Goal: Information Seeking & Learning: Learn about a topic

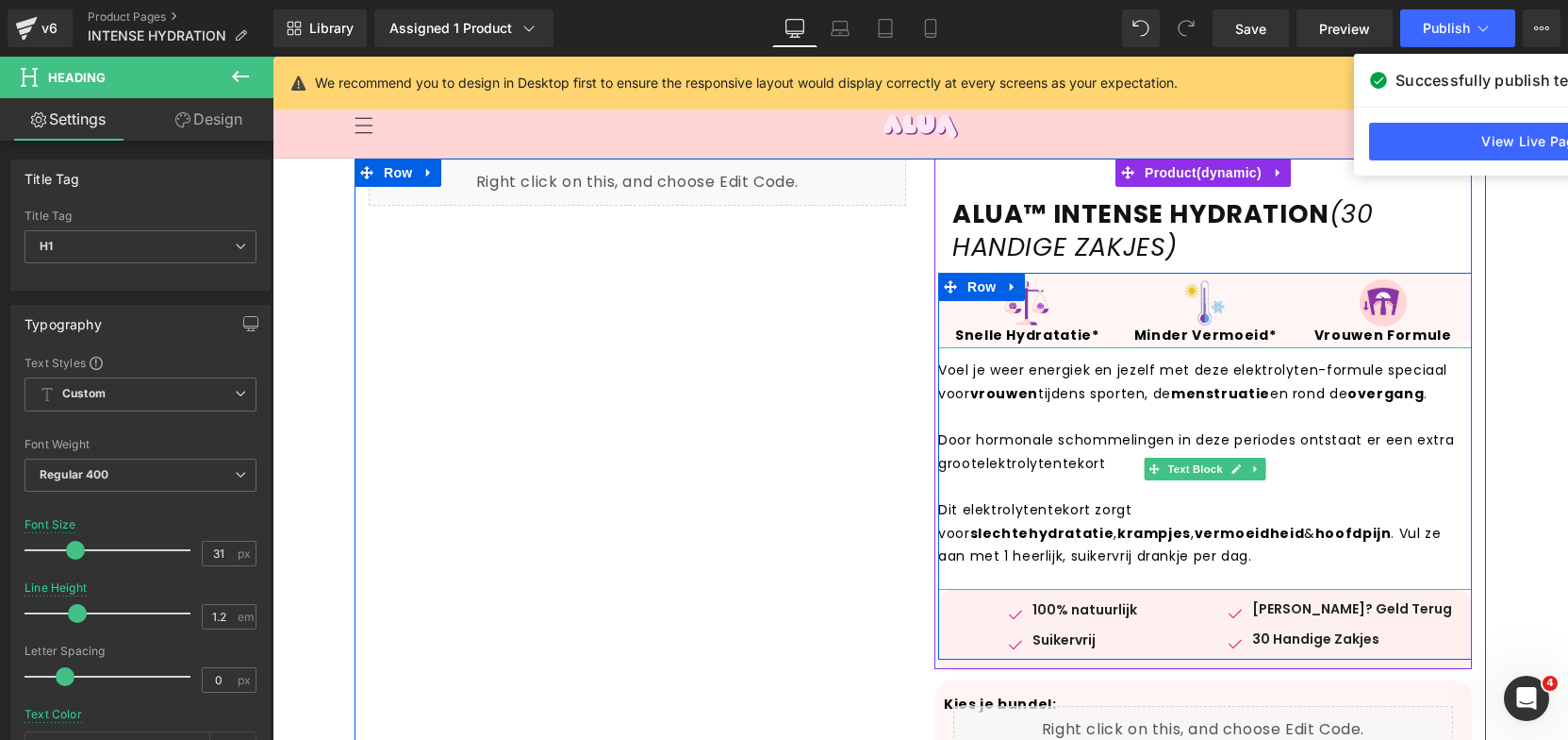
scroll to position [496, 0]
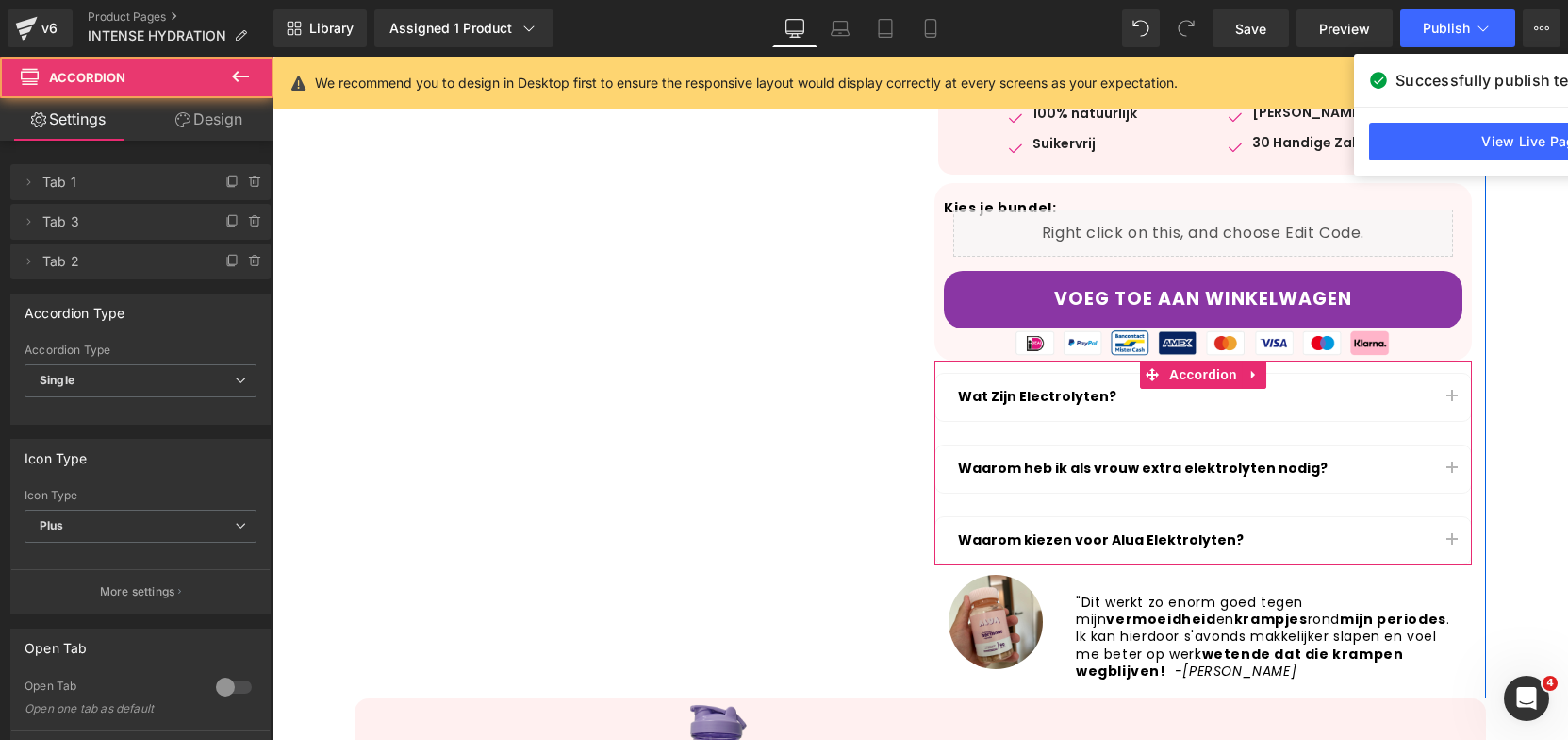
click at [1452, 401] on span "button" at bounding box center [1452, 401] width 0 height 0
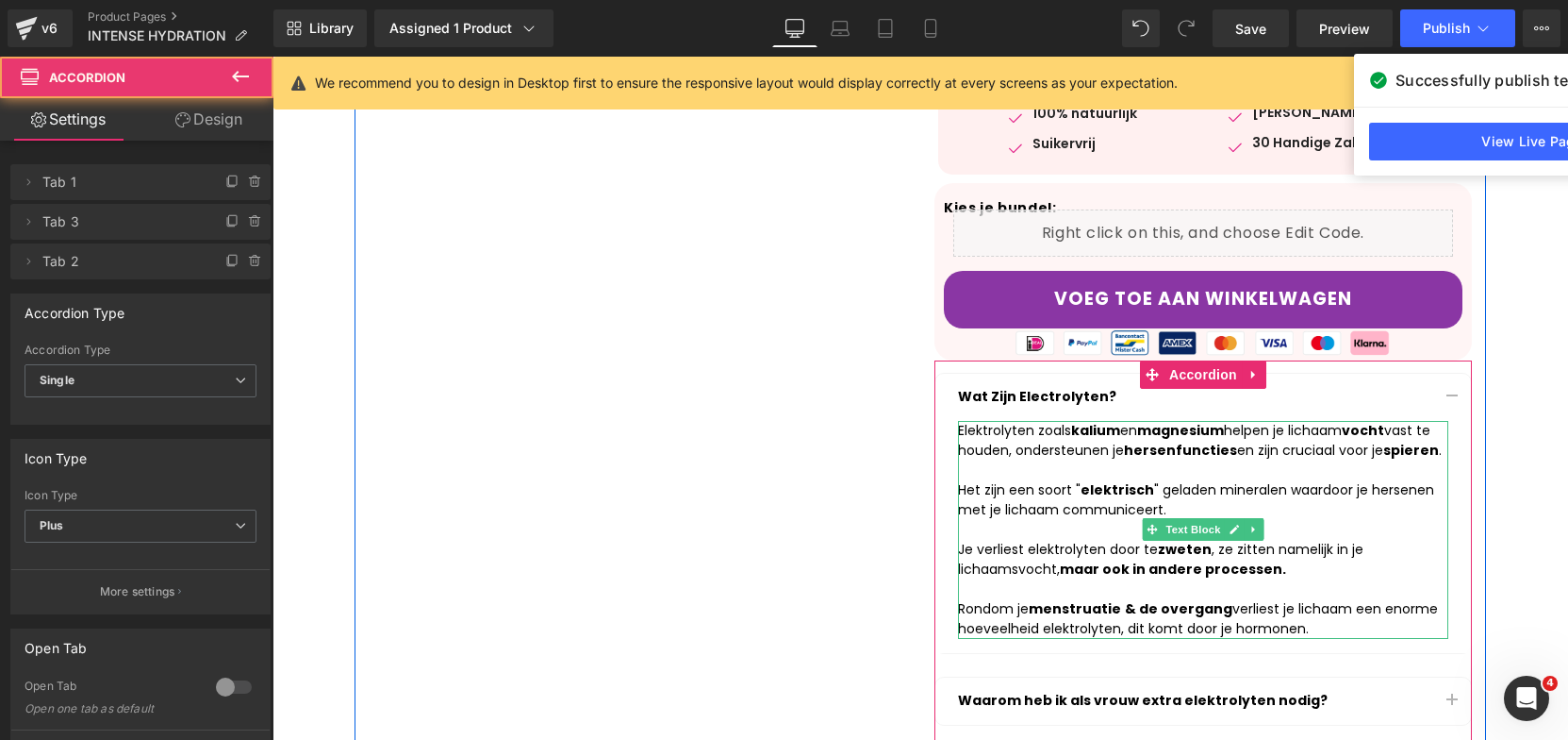
click at [985, 473] on div at bounding box center [1203, 471] width 491 height 20
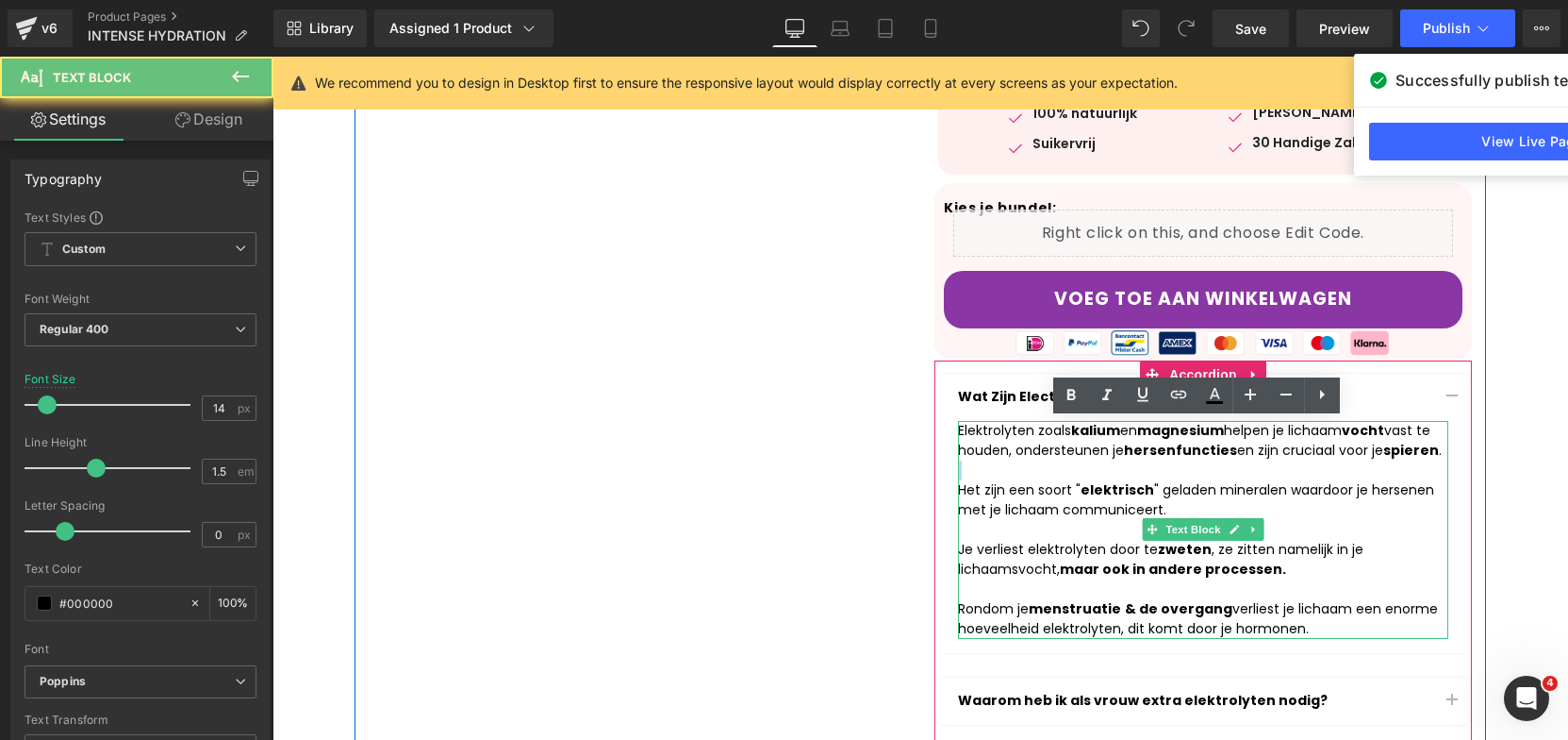
click at [985, 473] on div at bounding box center [1203, 471] width 491 height 20
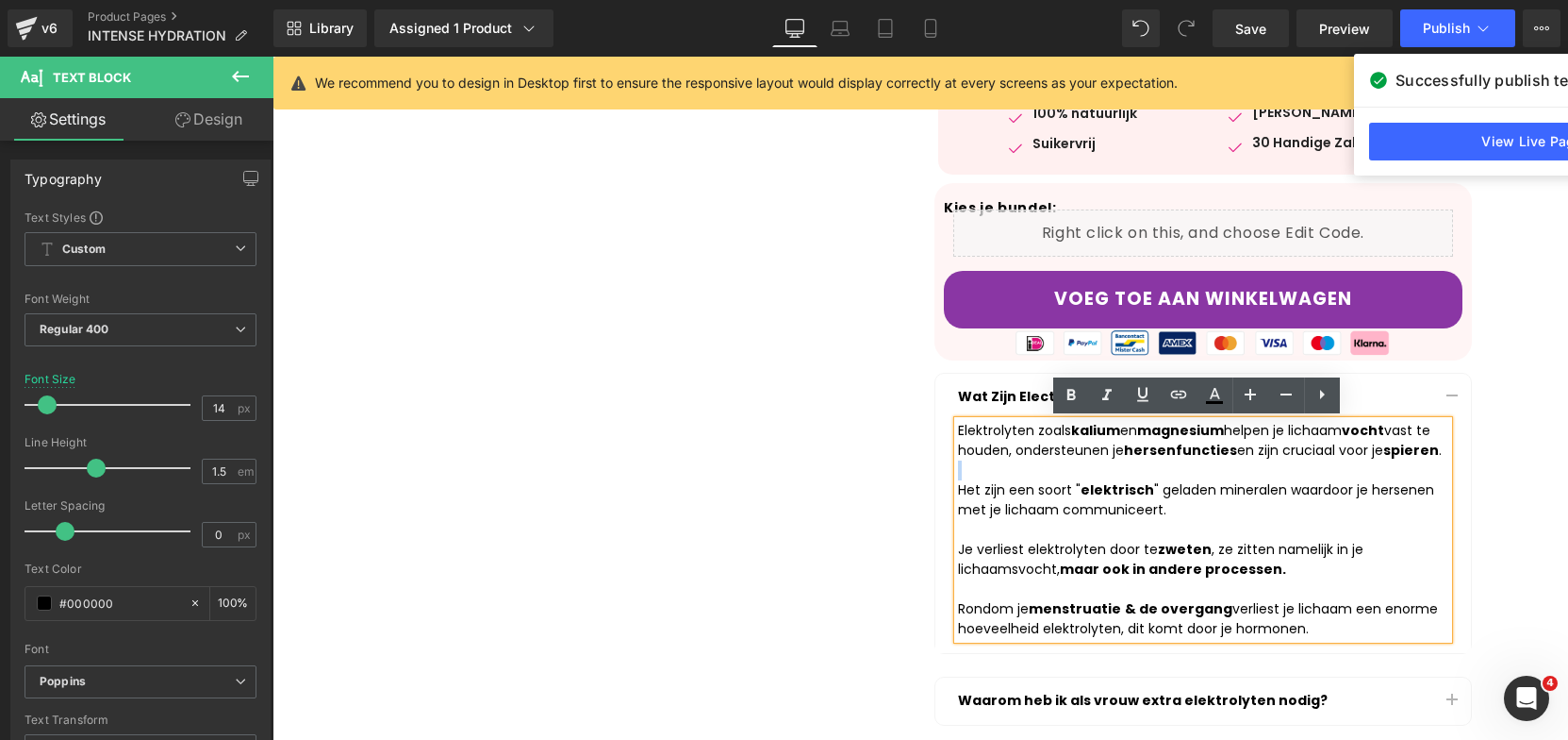
click at [985, 473] on div at bounding box center [1203, 471] width 491 height 20
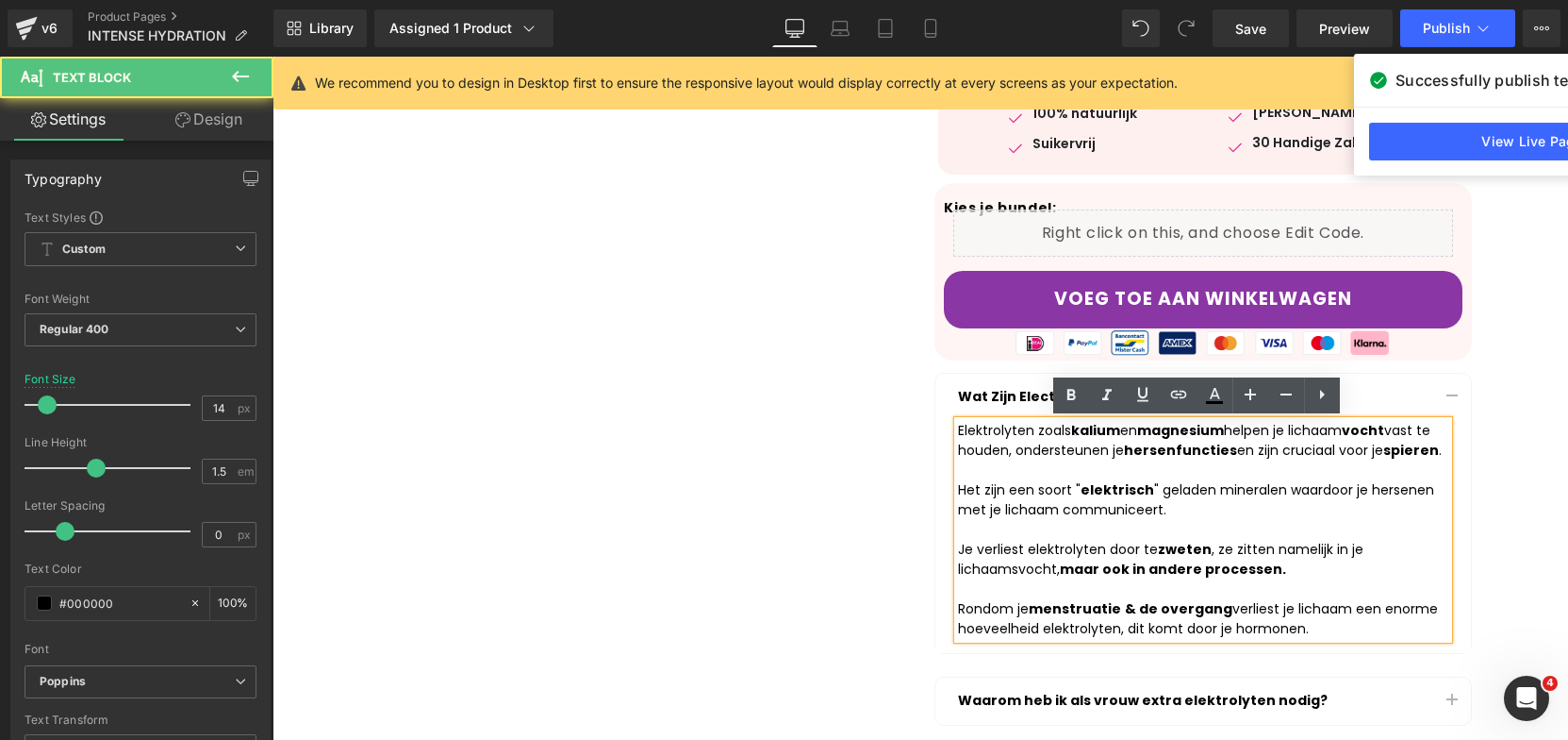
click at [1306, 609] on div "Rondom je menstruatie & de overgang verliest je lichaam een enorme hoeveelheid …" at bounding box center [1203, 619] width 491 height 40
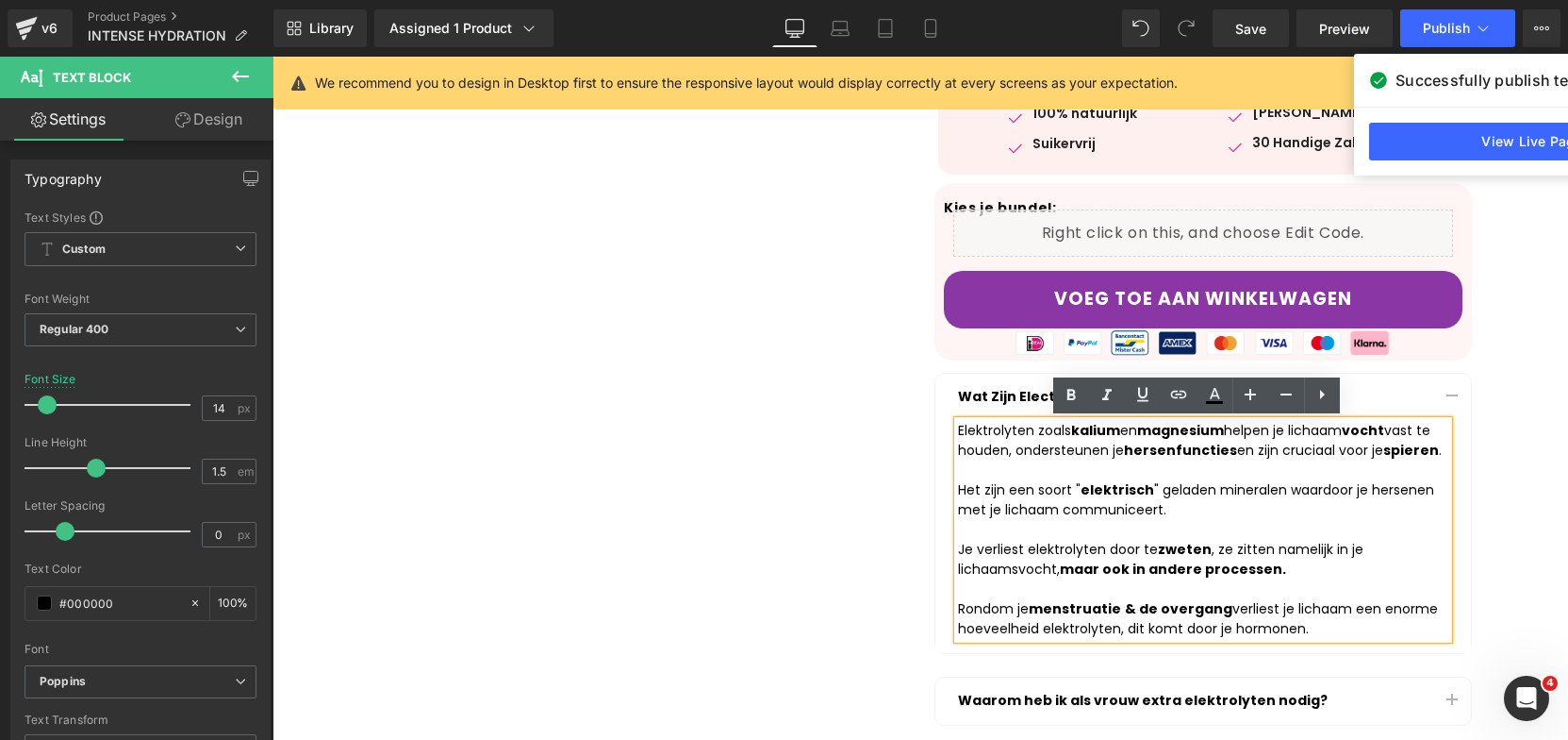
drag, startPoint x: 1315, startPoint y: 634, endPoint x: 948, endPoint y: 417, distance: 426.4
click at [958, 421] on div "Elektrolyten zoals kalium en magnesium helpen je lichaam vocht vast te houden, …" at bounding box center [1203, 529] width 491 height 218
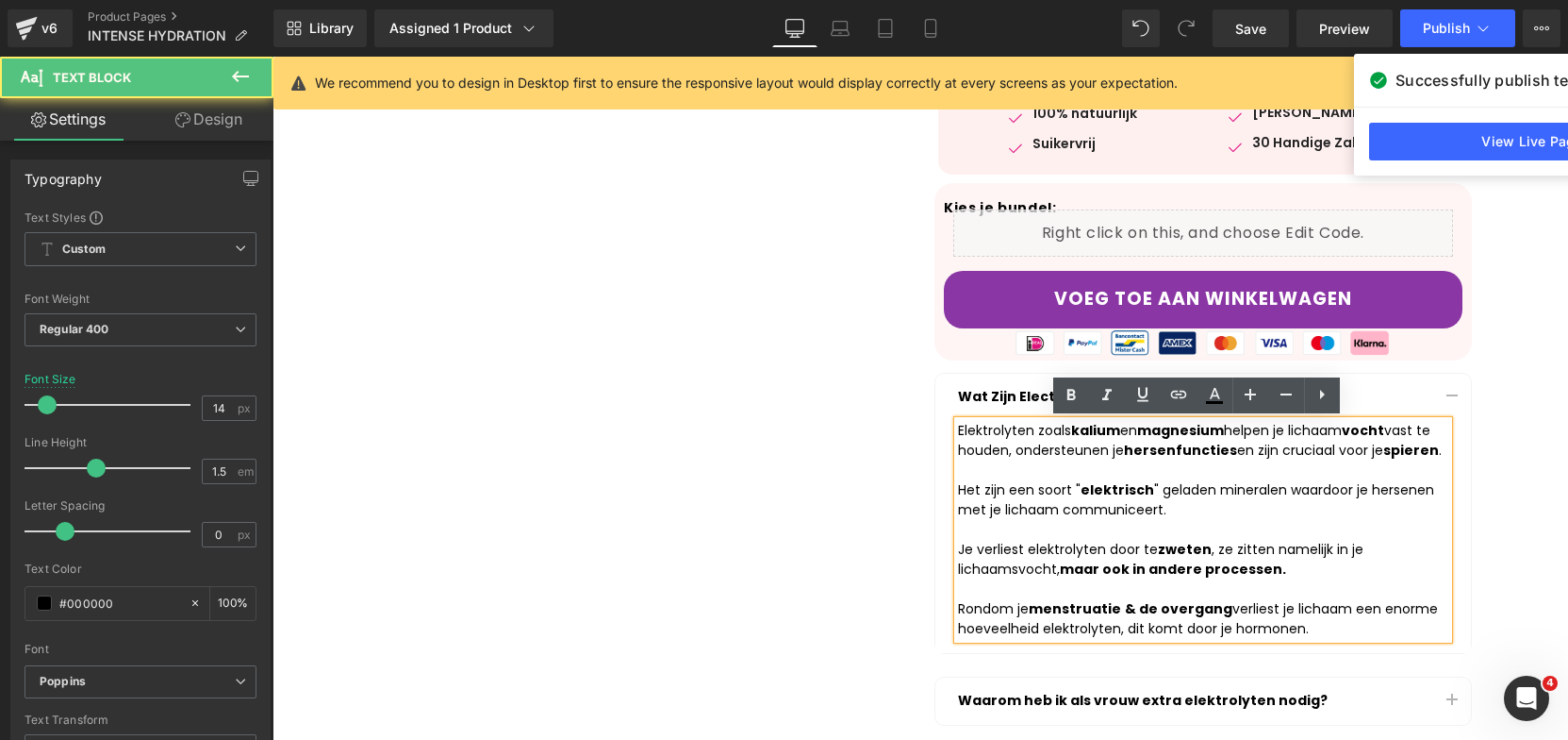
drag, startPoint x: 1302, startPoint y: 633, endPoint x: 907, endPoint y: 432, distance: 443.2
click at [907, 432] on div "Liquid ALUA™ INTENSE HYDRATION (30 HANDIGE ZAKJES) Heading Product Row ALUA™ IN…" at bounding box center [920, 296] width 1132 height 1268
copy div "Elektrolyten zoals kalium en magnesium helpen je lichaam vocht vast te houden, …"
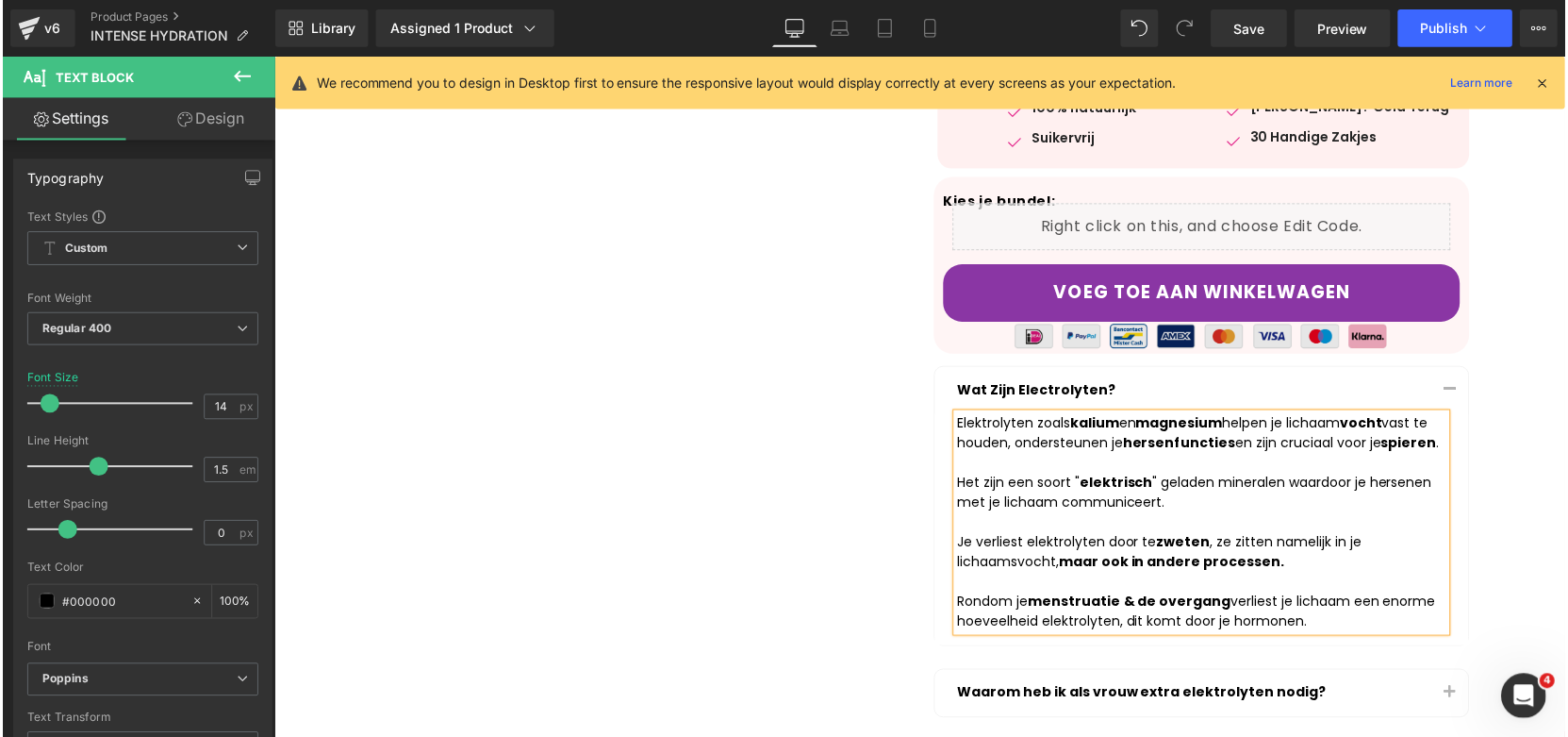
scroll to position [599, 0]
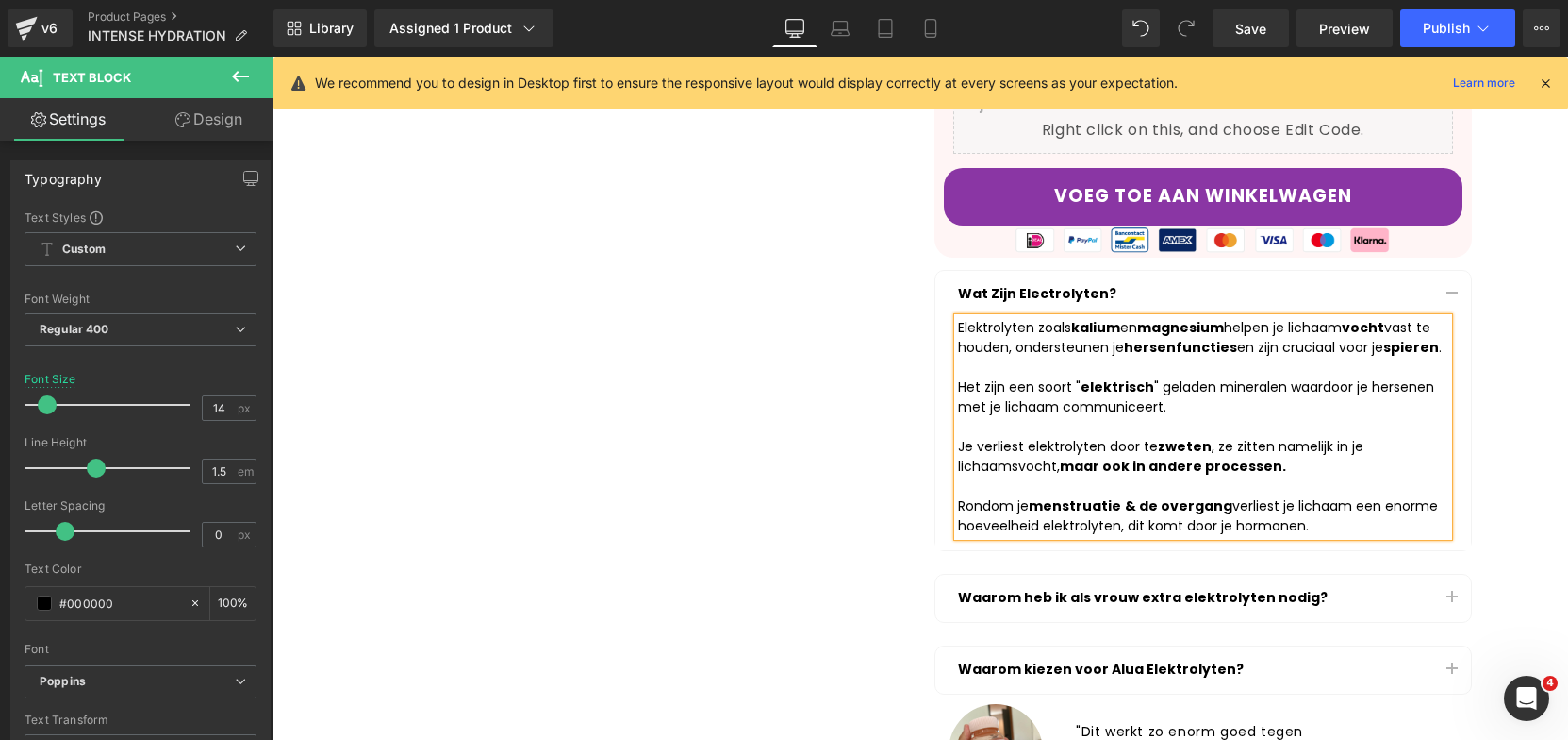
click at [1257, 457] on strong "maar ook in andere processen." at bounding box center [1173, 466] width 226 height 19
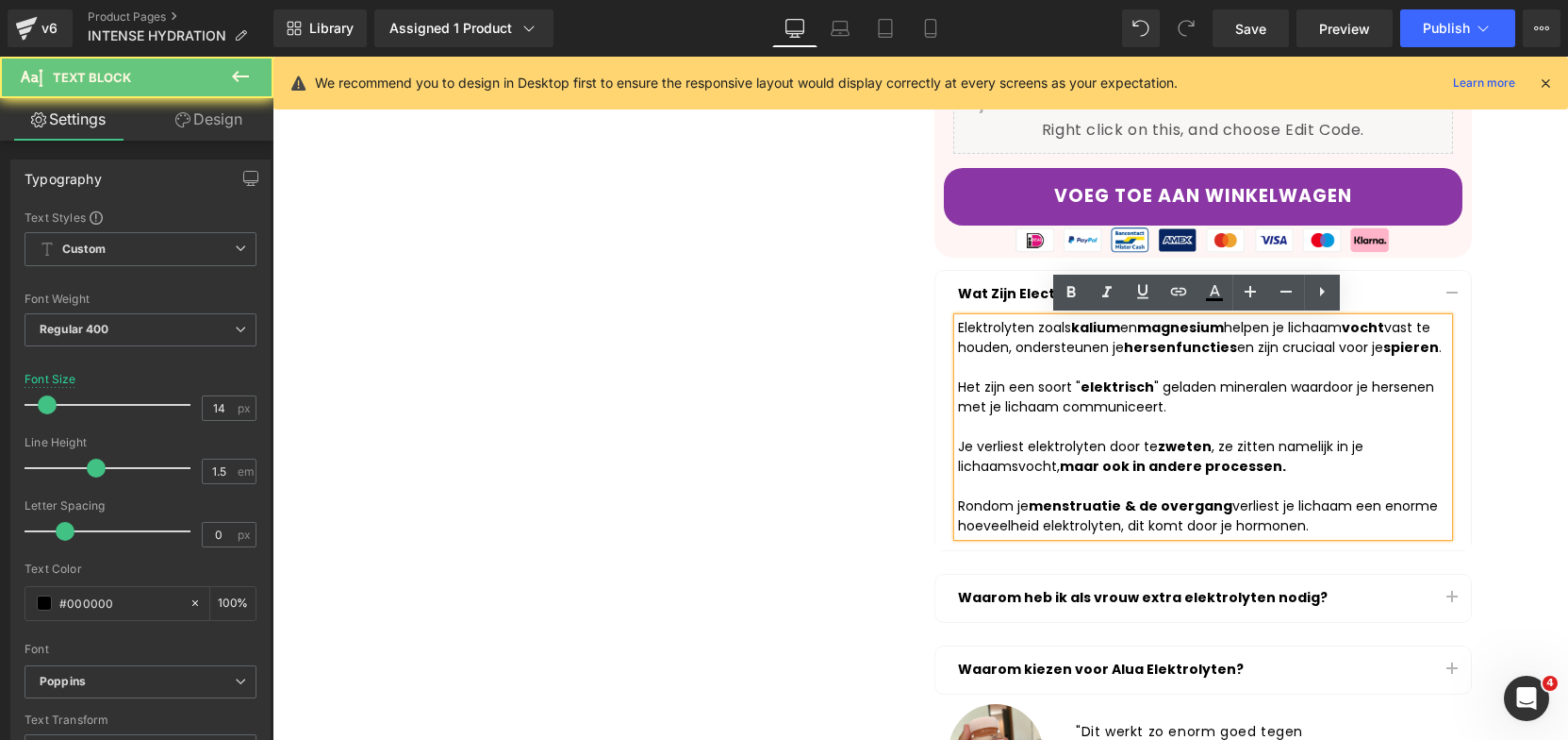
drag, startPoint x: 1317, startPoint y: 528, endPoint x: 782, endPoint y: 326, distance: 571.9
click at [782, 326] on div "Liquid ALUA™ INTENSE HYDRATION (30 HANDIGE ZAKJES) Heading Product Row ALUA™ IN…" at bounding box center [920, 193] width 1132 height 1268
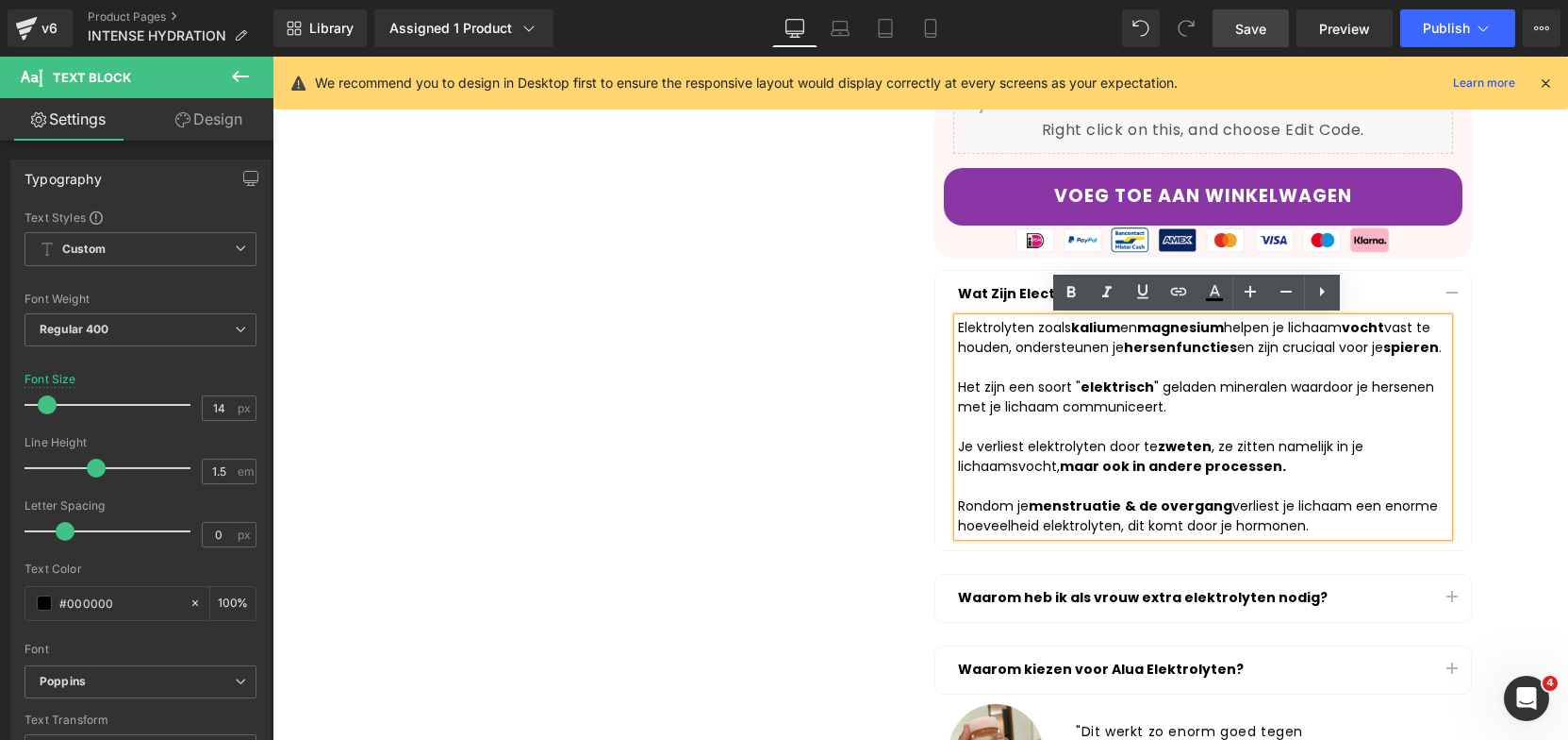
copy div "Elektrolyten zoals kalium en magnesium helpen je lichaam vocht vast te houden, …"
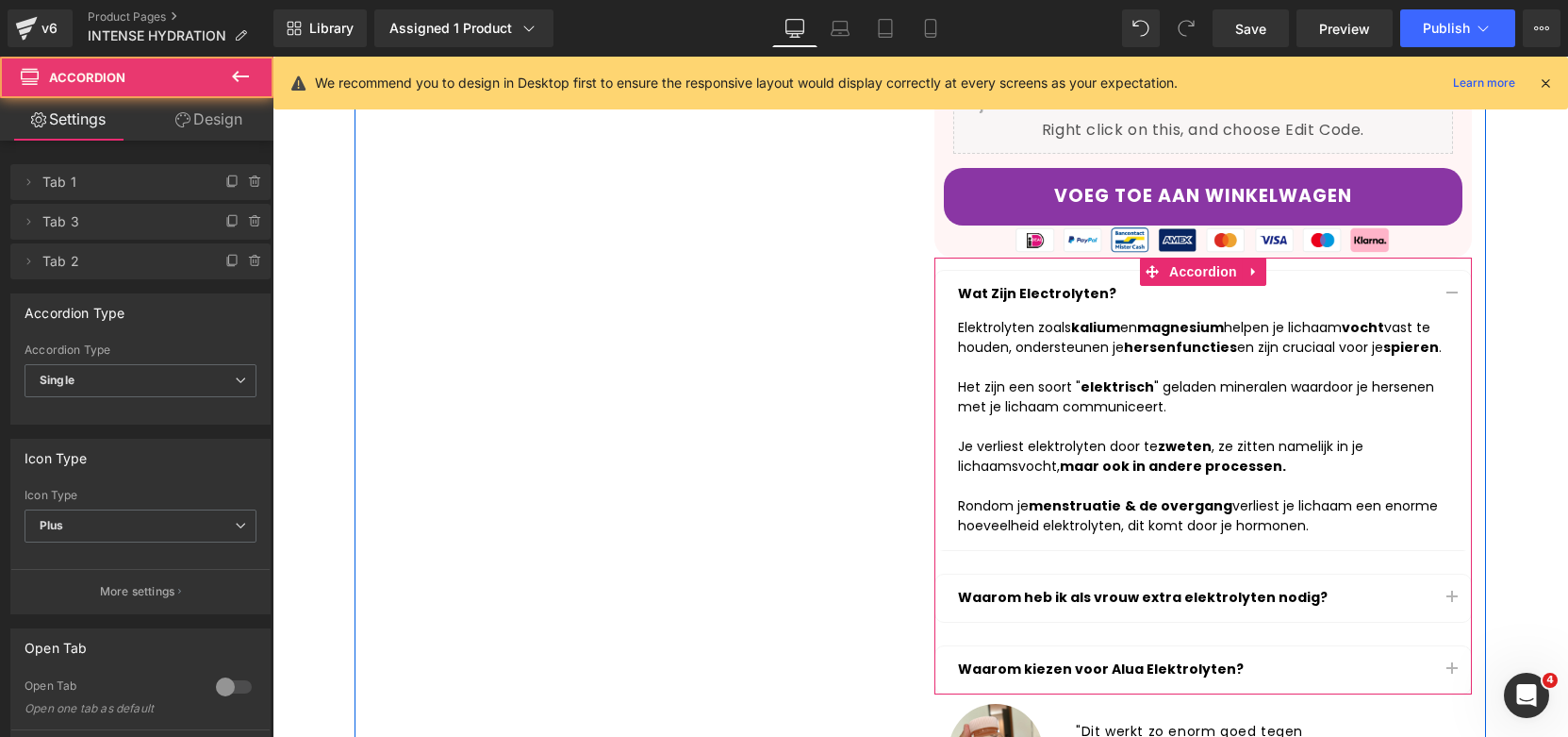
click at [1440, 594] on button "button" at bounding box center [1452, 598] width 38 height 47
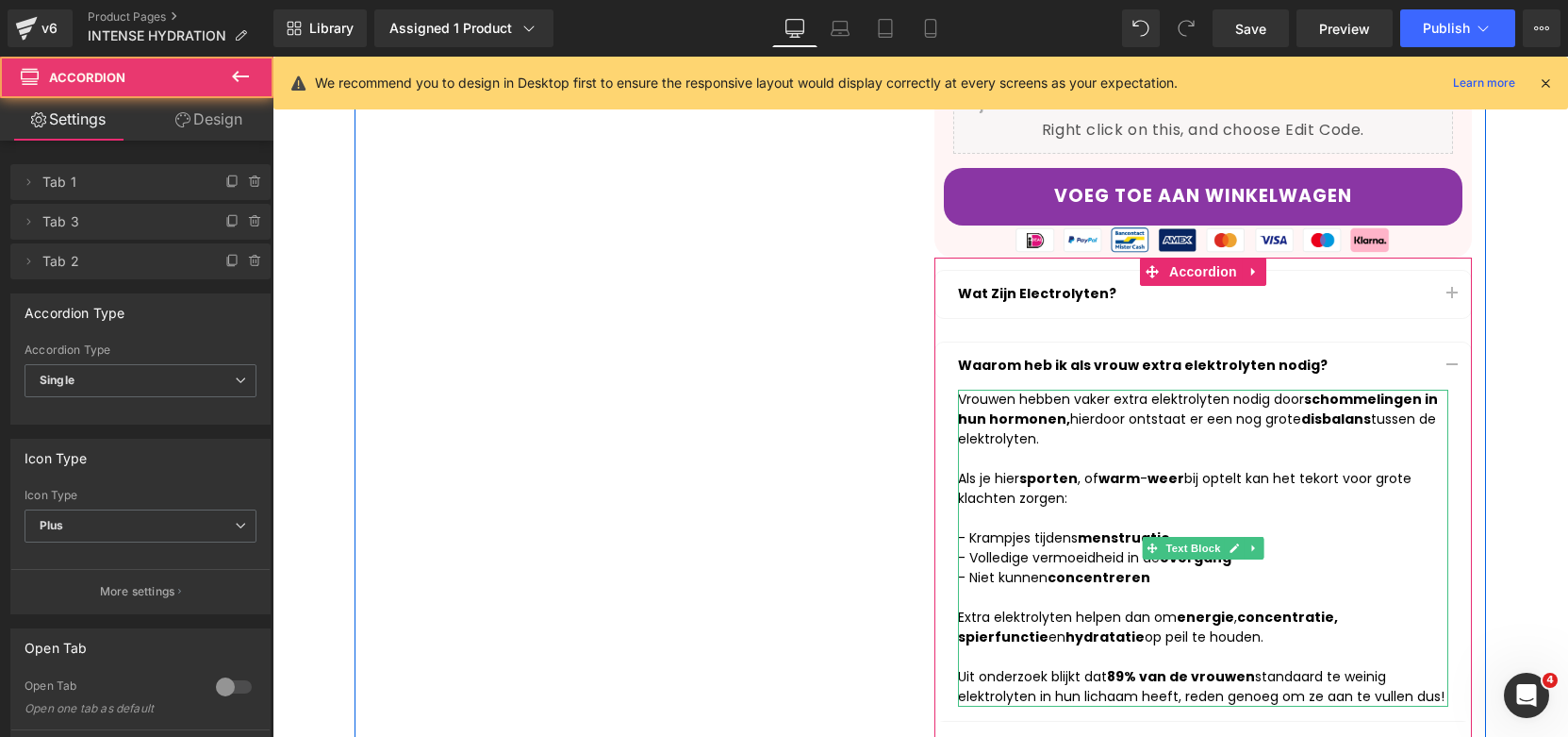
click at [1023, 554] on div "- Volledige vermoeidheid in de overgang" at bounding box center [1203, 557] width 491 height 20
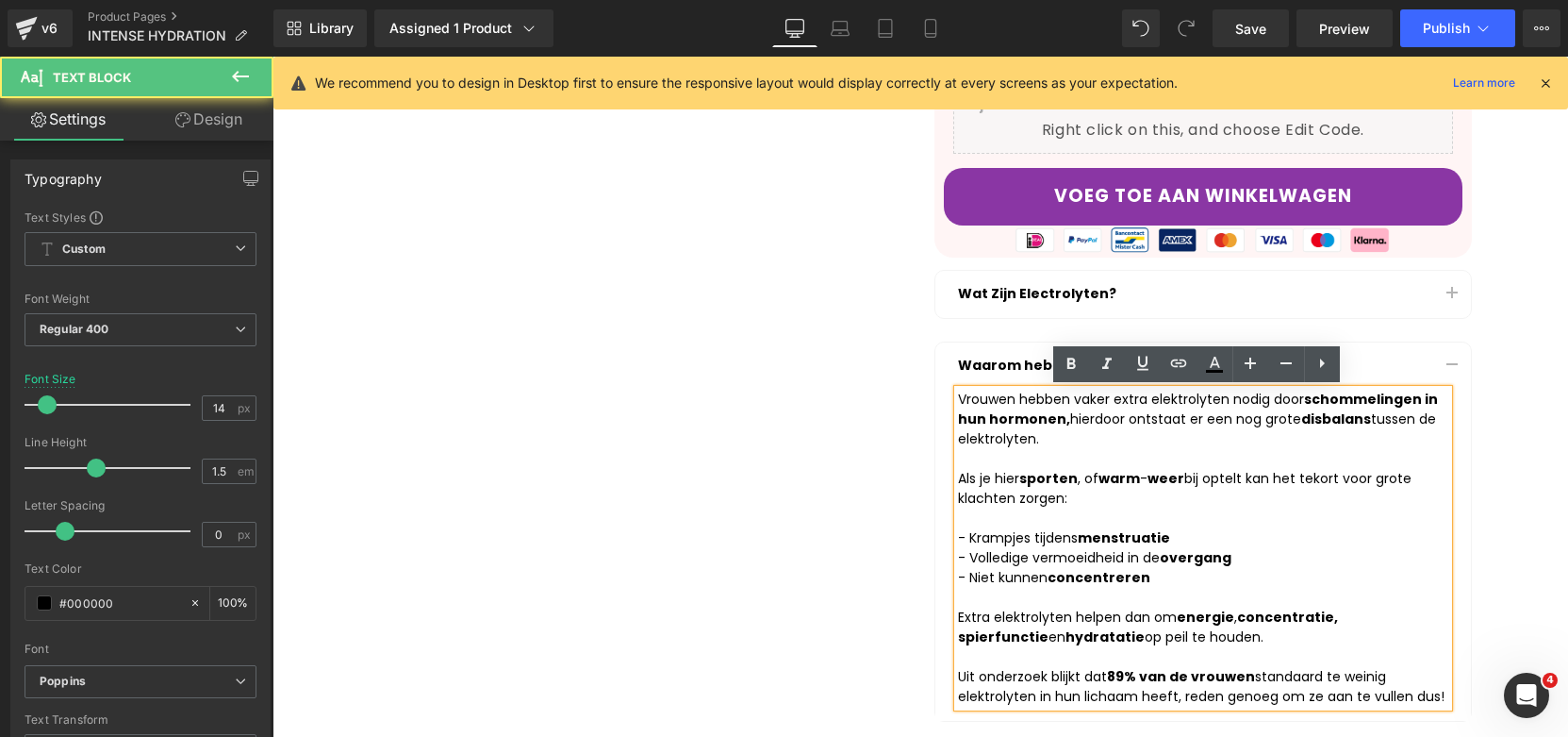
drag, startPoint x: 1437, startPoint y: 694, endPoint x: 767, endPoint y: 324, distance: 765.4
click at [767, 324] on div "Liquid ALUA™ INTENSE HYDRATION (30 HANDIGE ZAKJES) Heading Product Row ALUA™ IN…" at bounding box center [920, 243] width 1132 height 1367
copy div "Vrouwen hebben vaker extra elektrolyten nodig door schommelingen in hun hormone…"
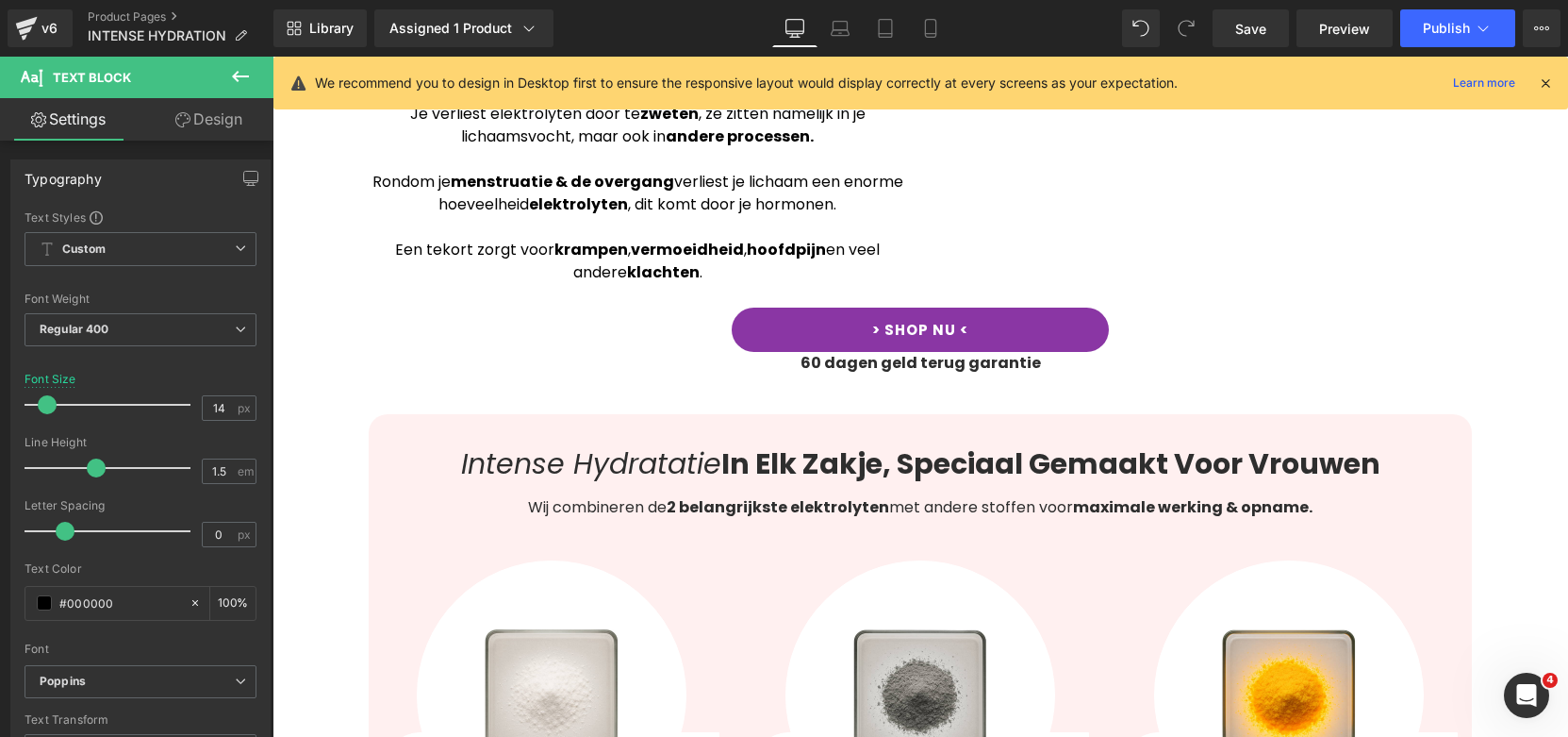
scroll to position [2393, 0]
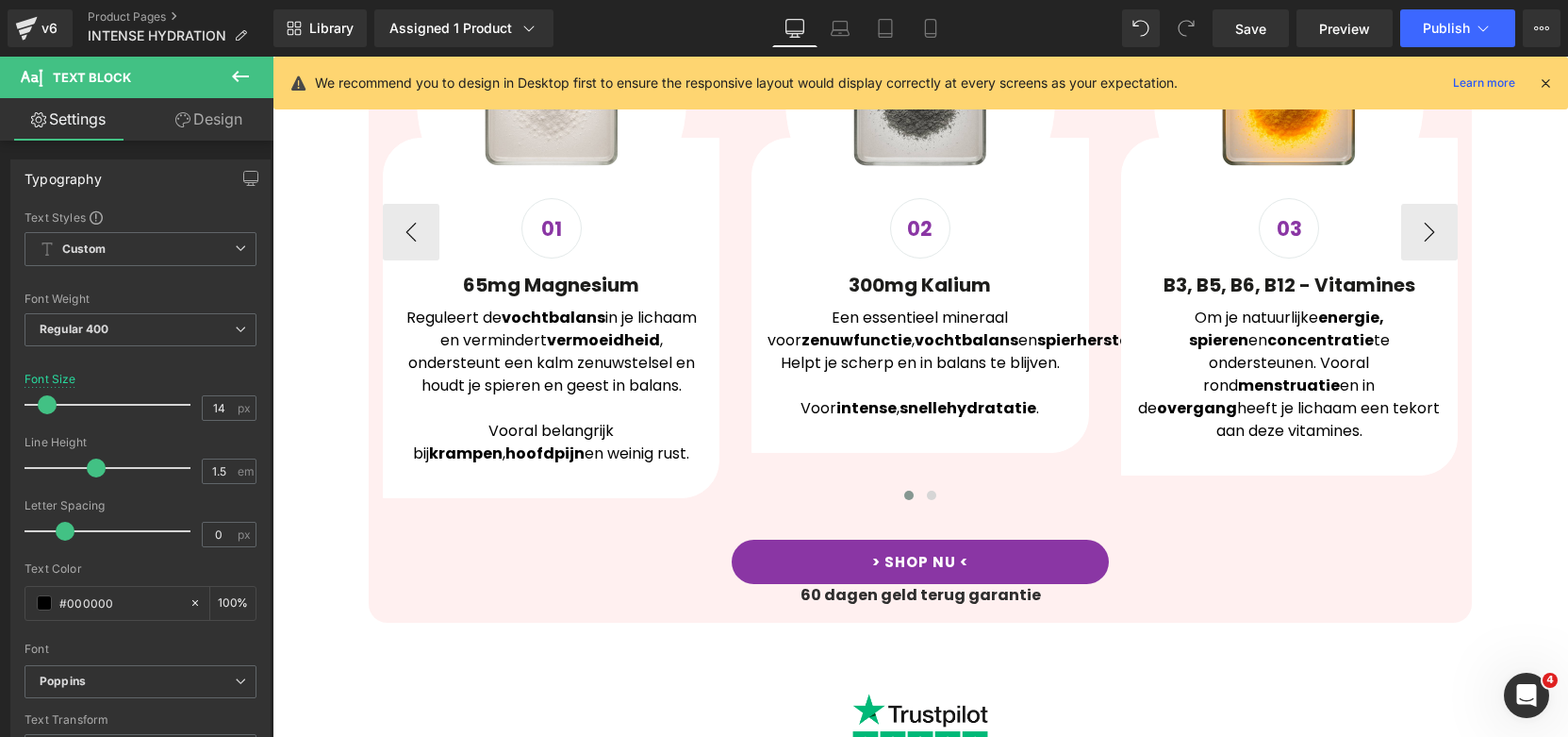
click at [1296, 280] on span "Heading" at bounding box center [1279, 288] width 51 height 22
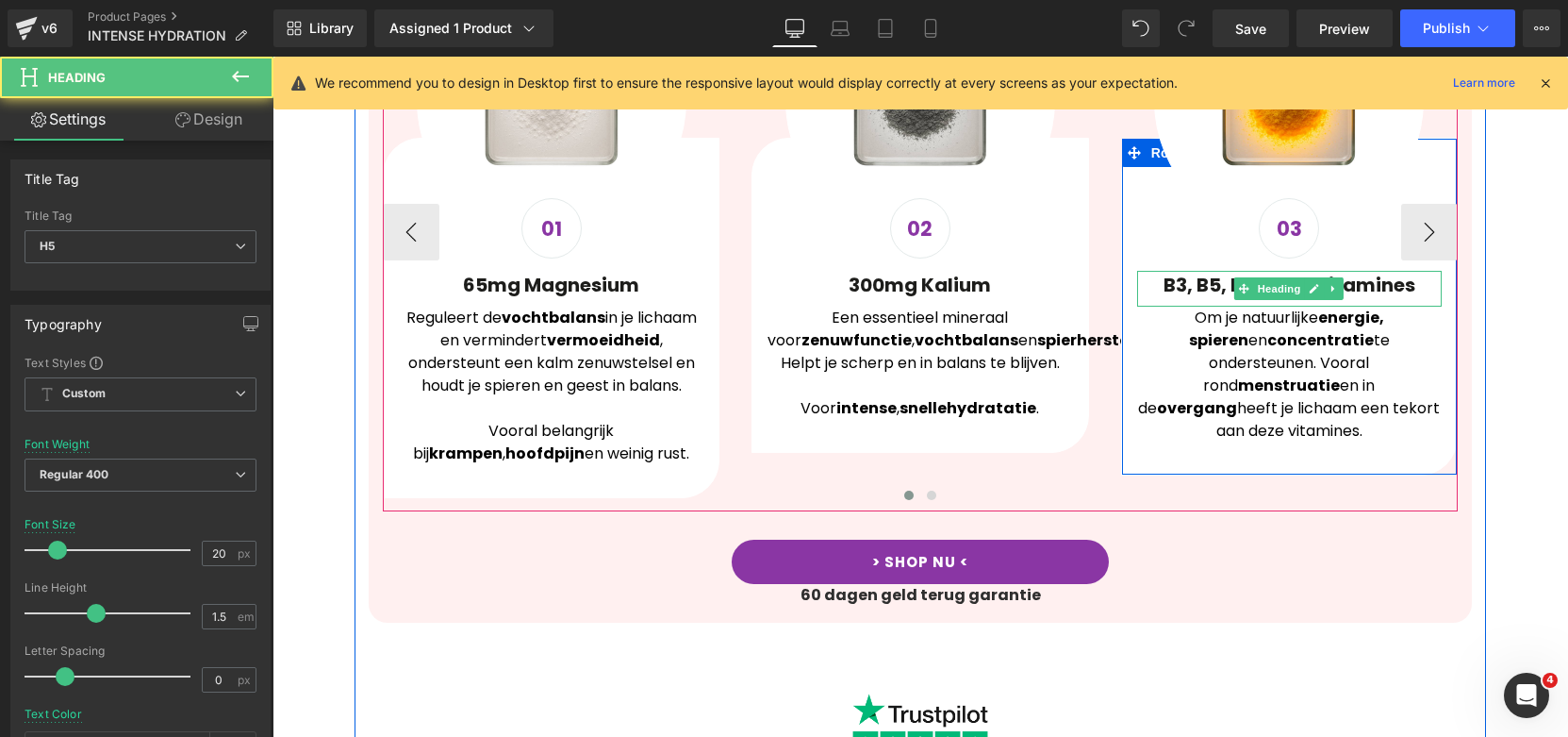
click at [1167, 271] on strong "B3, B5, B6, B12 - Vitamines" at bounding box center [1289, 284] width 252 height 26
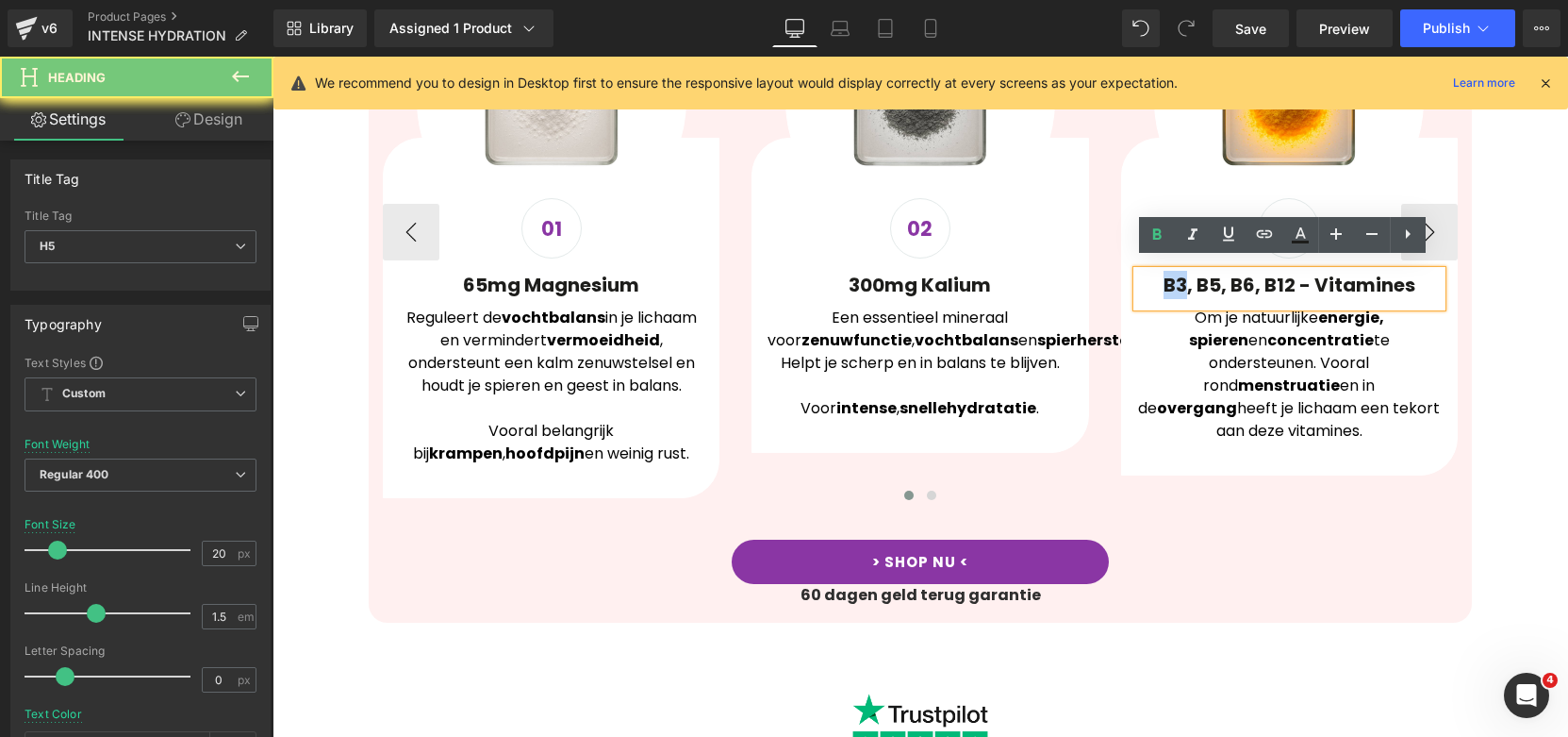
click at [1167, 271] on strong "B3, B5, B6, B12 - Vitamines" at bounding box center [1289, 284] width 252 height 26
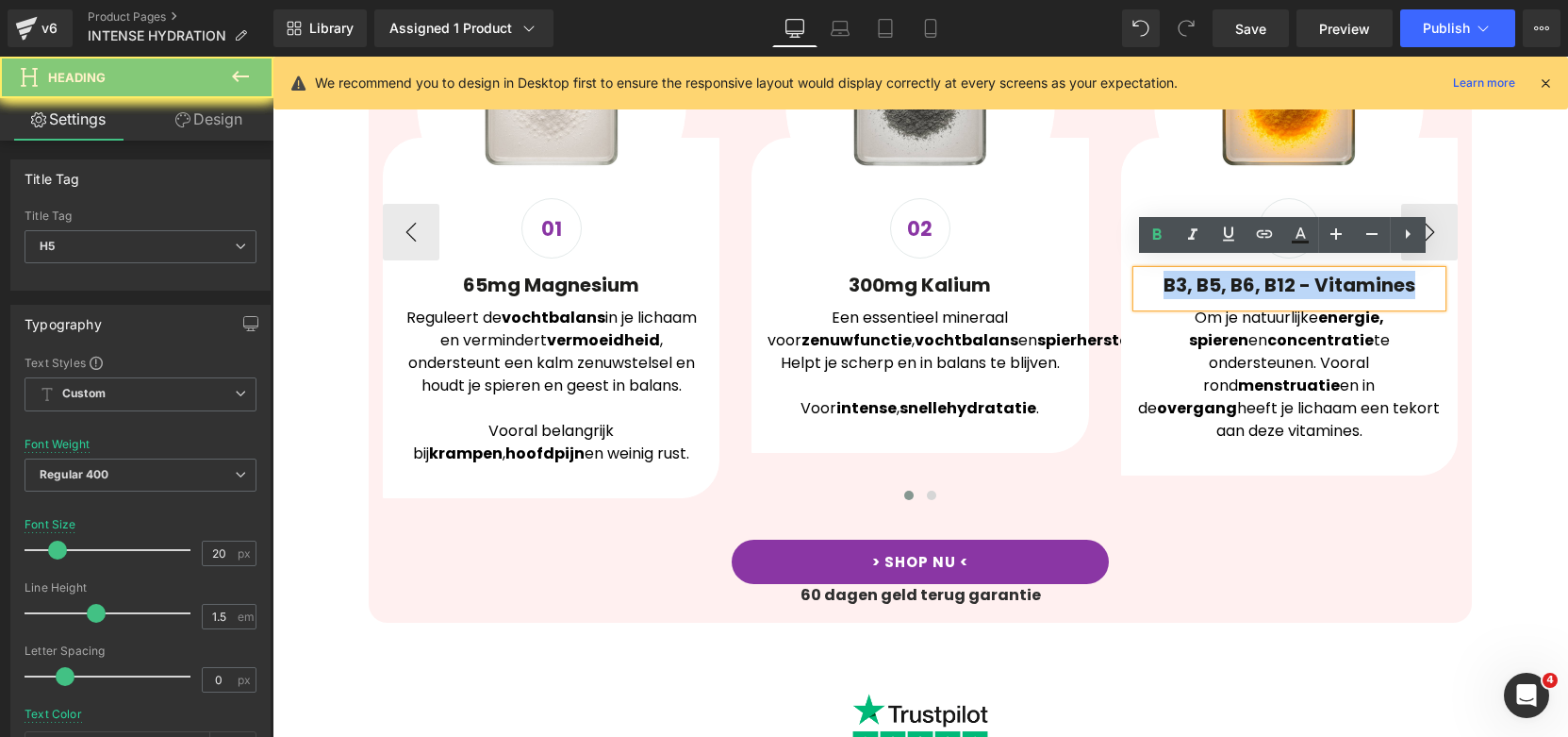
copy strong "B3, B5, B6, B12 - Vitamines"
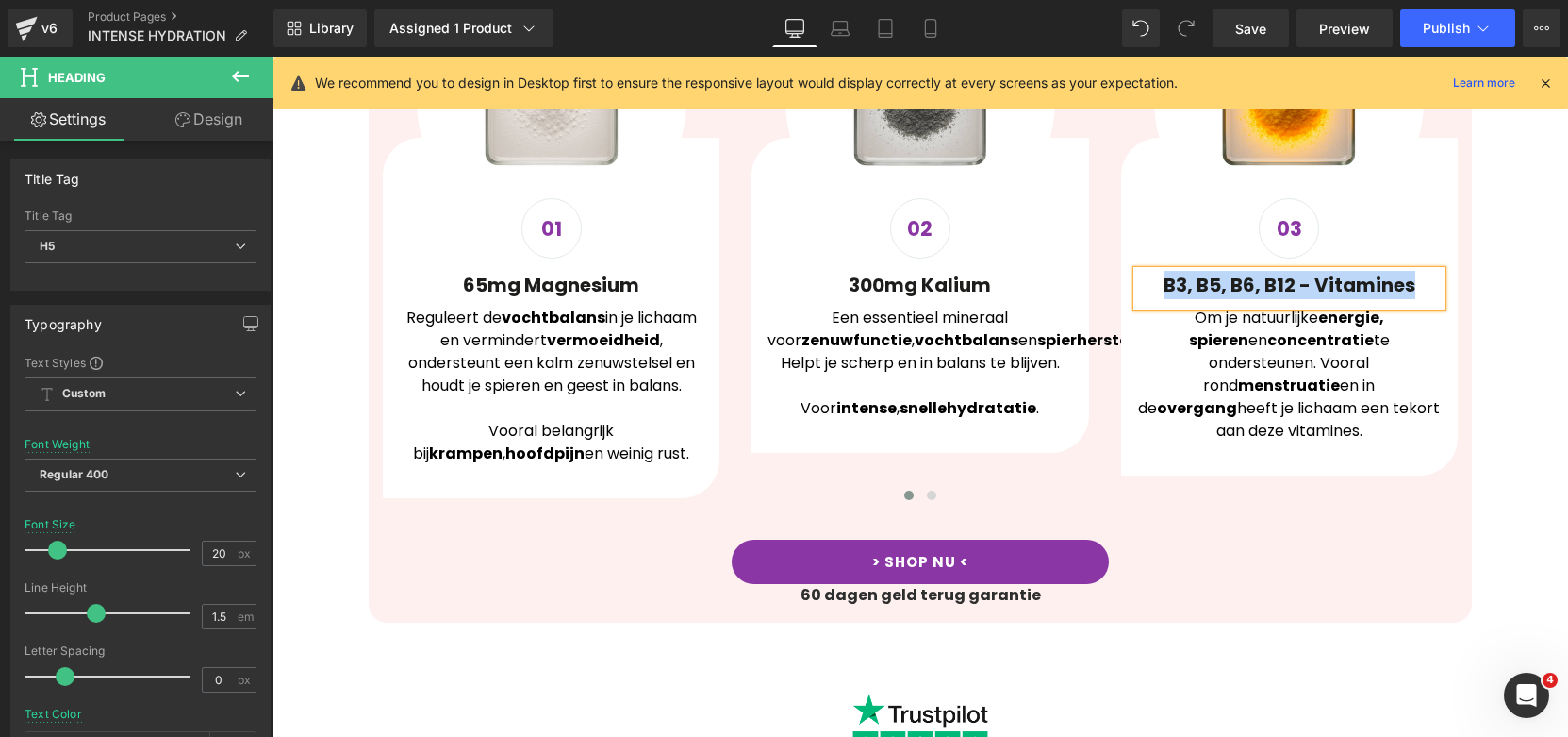
click at [1477, 471] on div "Intense Hydratatie In Elk Zakje, Speciaal Gemaakt Voor Vrouwen Heading Wij comb…" at bounding box center [920, 582] width 1132 height 1526
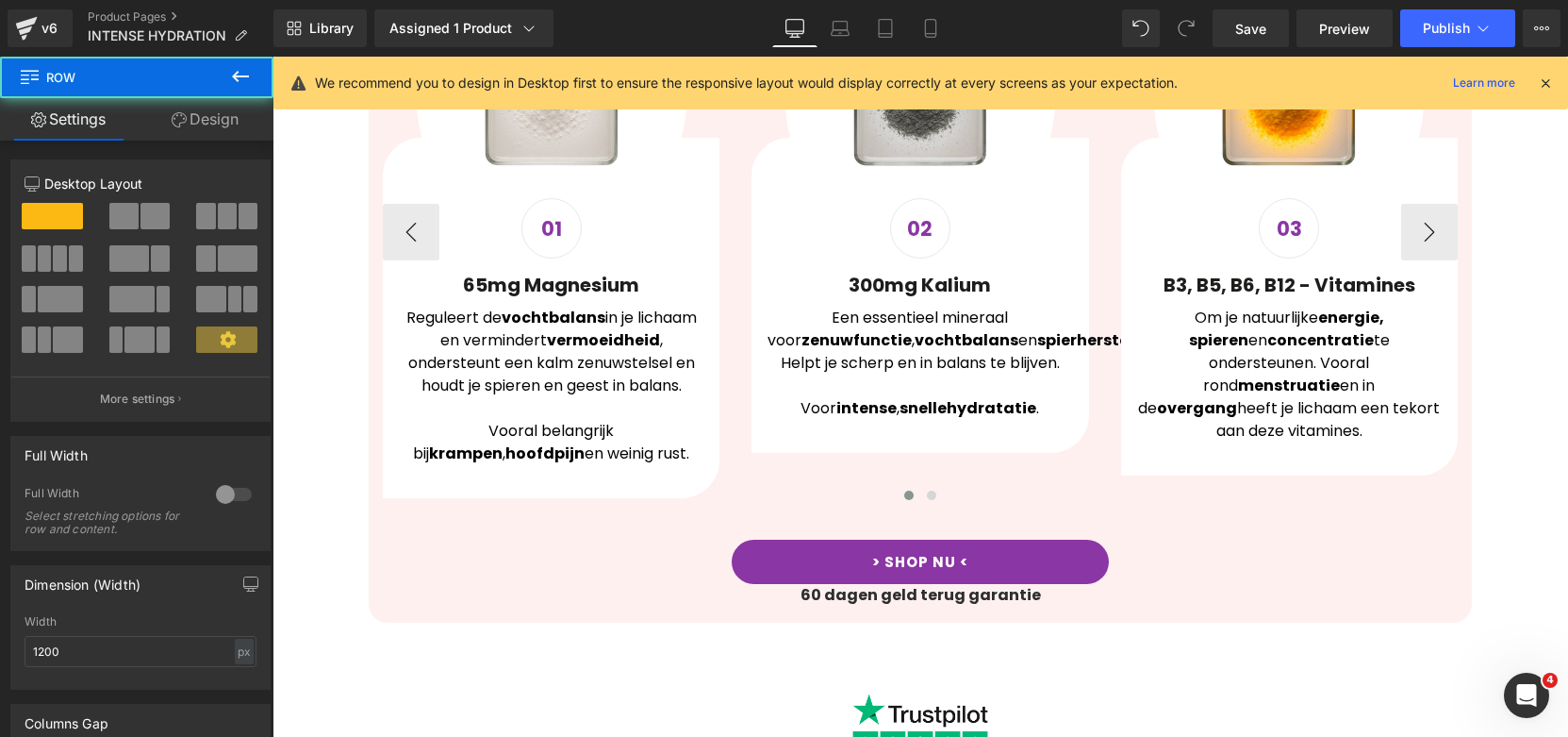
scroll to position [2355, 0]
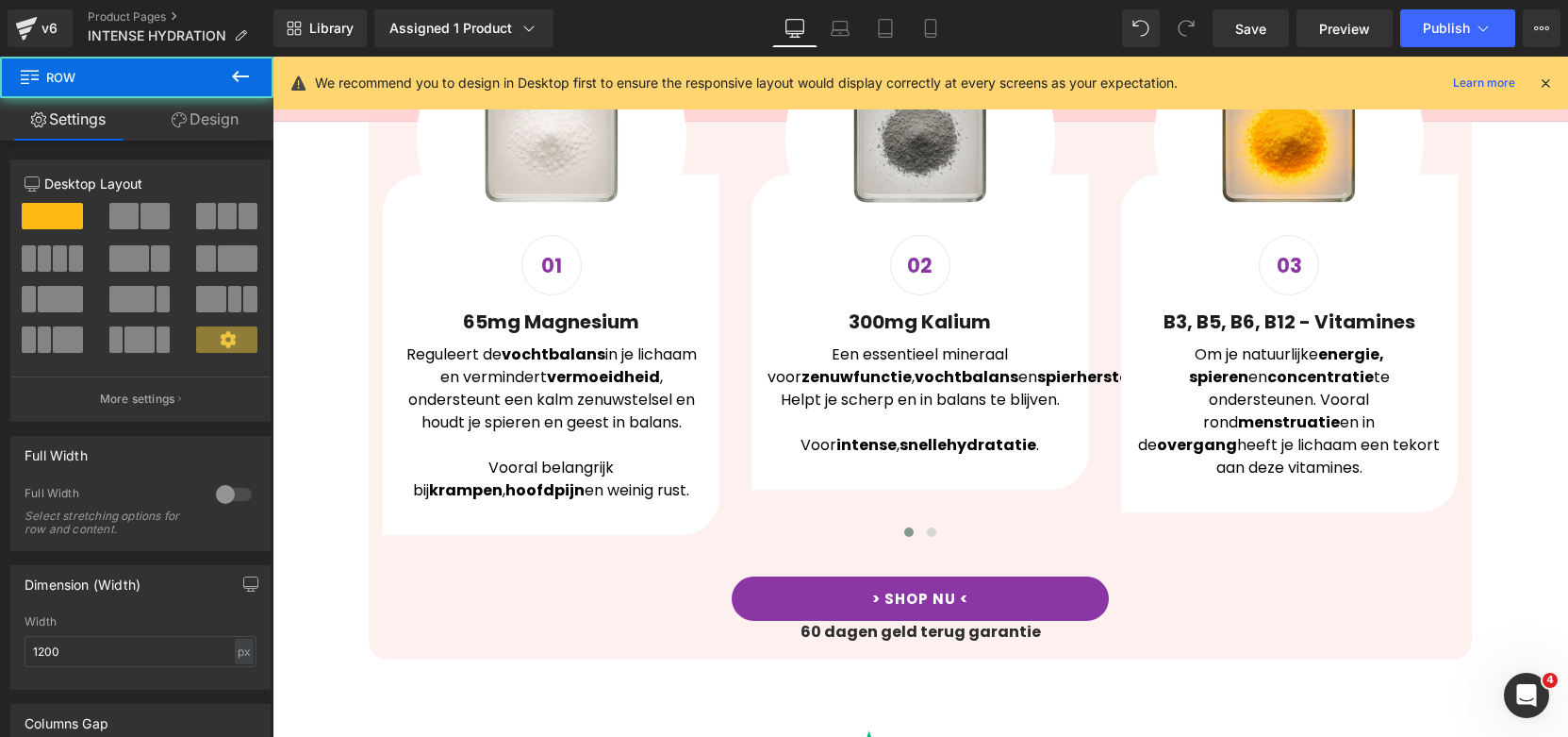
click at [1452, 259] on div "Intense Hydratatie In Elk Zakje, Speciaal Gemaakt Voor Vrouwen Heading Wij comb…" at bounding box center [920, 268] width 1104 height 768
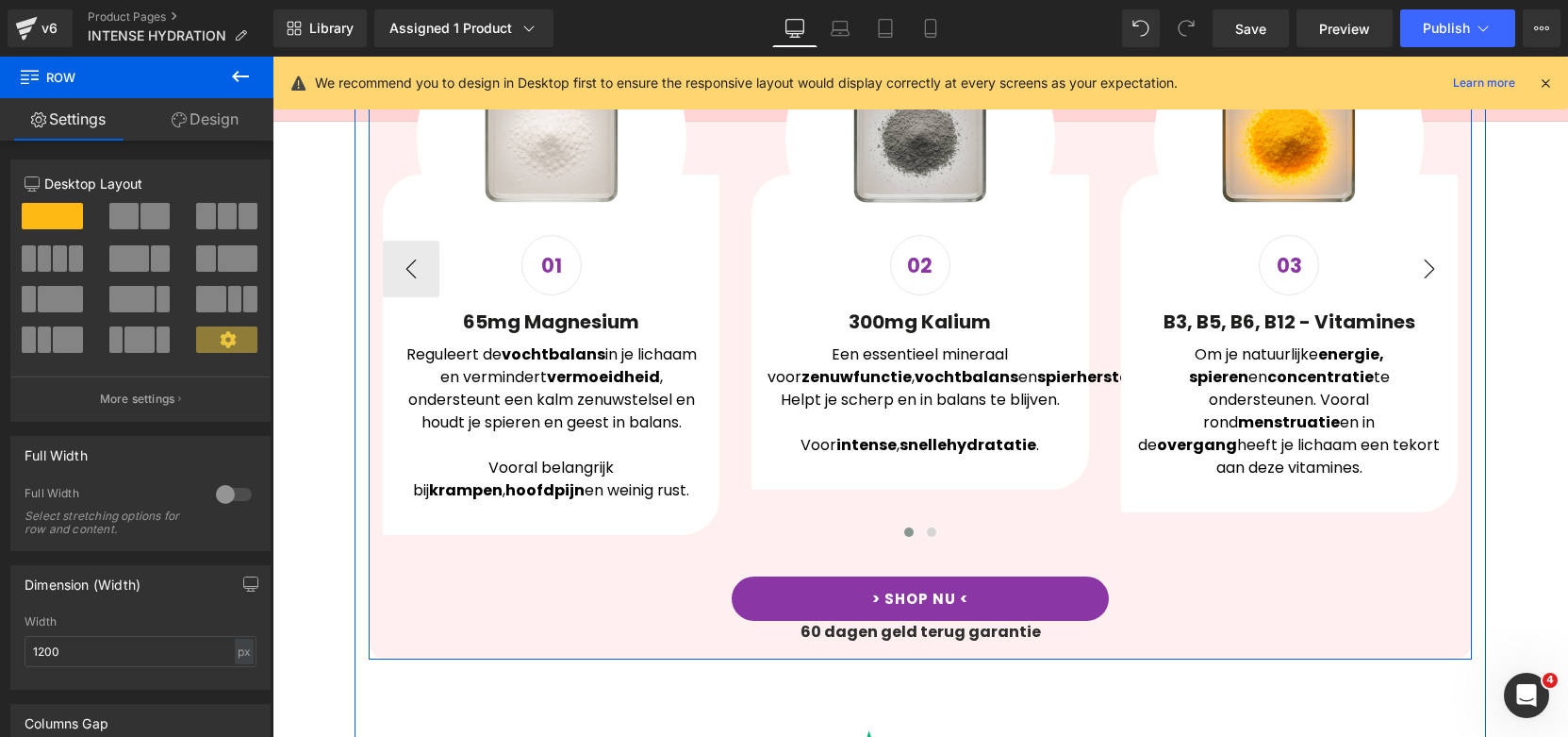
click at [1420, 265] on button "›" at bounding box center [1429, 268] width 57 height 57
